Goal: Task Accomplishment & Management: Use online tool/utility

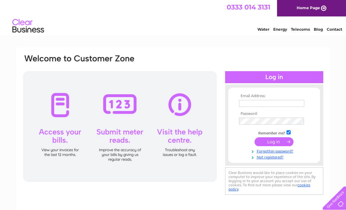
type input "bob.mckinnon@btconnect.com"
click at [267, 143] on input "submit" at bounding box center [273, 141] width 39 height 9
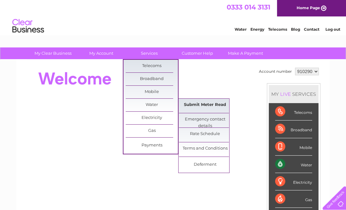
click at [222, 105] on link "Submit Meter Read" at bounding box center [205, 105] width 52 height 13
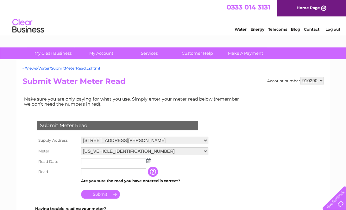
click at [151, 161] on td at bounding box center [144, 162] width 130 height 10
click at [147, 159] on img at bounding box center [148, 160] width 5 height 5
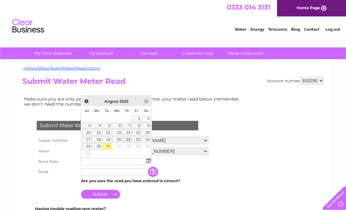
click at [127, 139] on link "21" at bounding box center [126, 139] width 9 height 6
type input "2025/08/21"
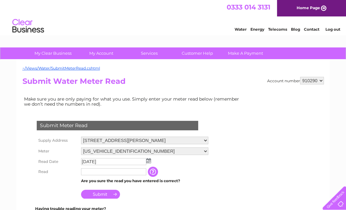
click at [114, 172] on input "text" at bounding box center [113, 171] width 65 height 7
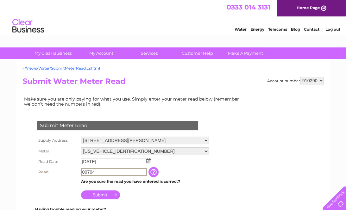
type input "00704"
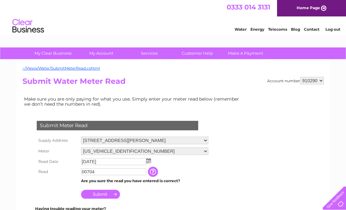
click at [99, 194] on input "Submit" at bounding box center [100, 194] width 39 height 9
